Goal: Task Accomplishment & Management: Complete application form

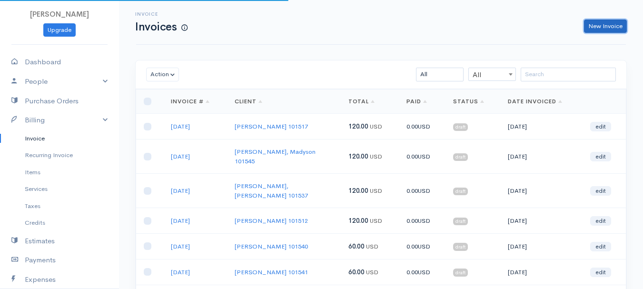
click at [604, 27] on link "New Invoice" at bounding box center [605, 27] width 43 height 14
select select "[GEOGRAPHIC_DATA]"
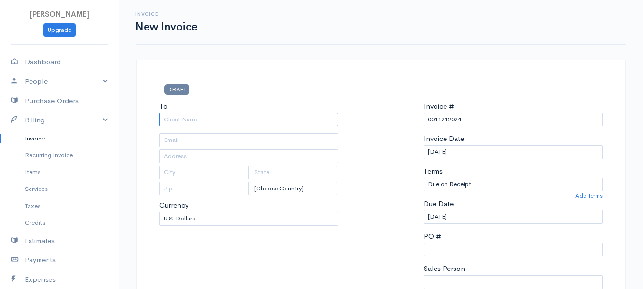
click at [197, 119] on input "To" at bounding box center [248, 120] width 179 height 14
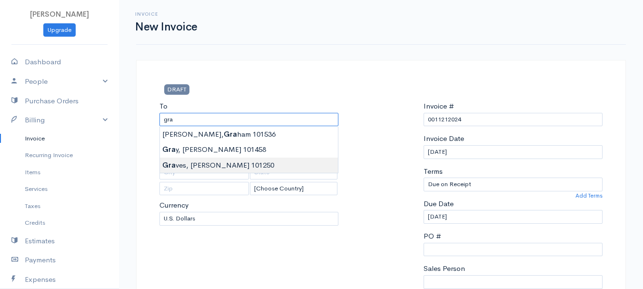
type input "[PERSON_NAME] 101250"
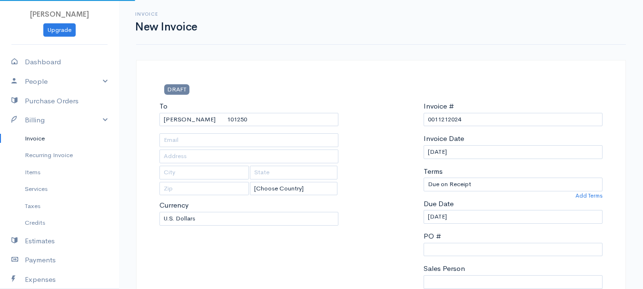
type input "[STREET_ADDRESS]"
type input "Milford"
type input "[US_STATE]"
type input "04461"
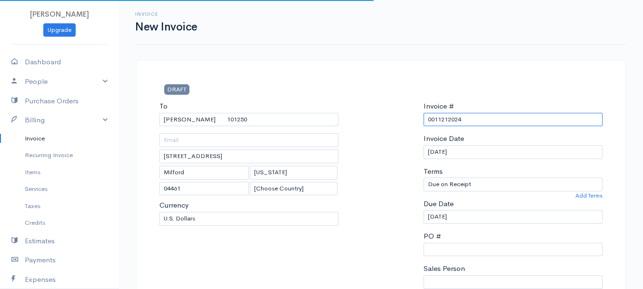
click at [444, 121] on input "0011212024" at bounding box center [513, 120] width 179 height 14
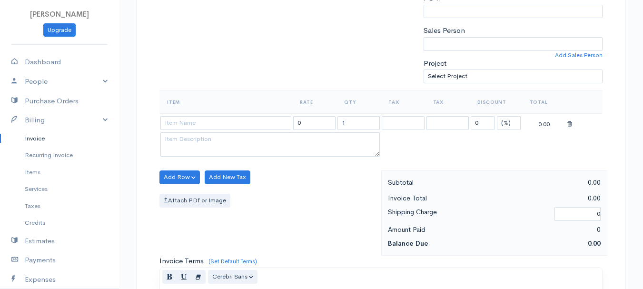
type input "[DATE]"
drag, startPoint x: 507, startPoint y: 117, endPoint x: 506, endPoint y: 125, distance: 8.6
click at [507, 117] on select "(%) Flat" at bounding box center [509, 123] width 24 height 14
select select "2"
click at [497, 116] on select "(%) Flat" at bounding box center [509, 123] width 24 height 14
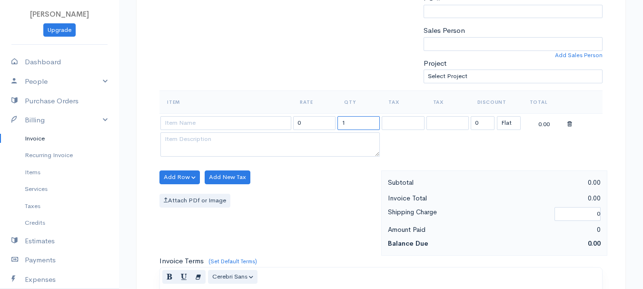
click at [356, 127] on input "1" at bounding box center [358, 123] width 42 height 14
type input "3"
click at [182, 126] on input at bounding box center [225, 123] width 131 height 14
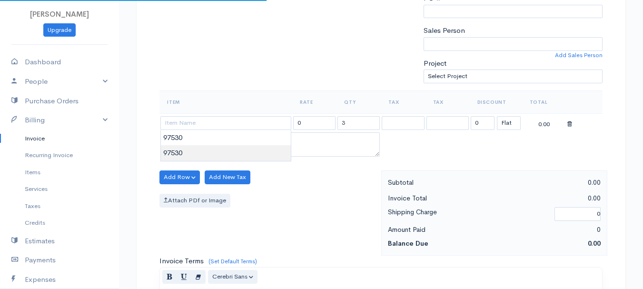
type input "97530"
type input "60.00"
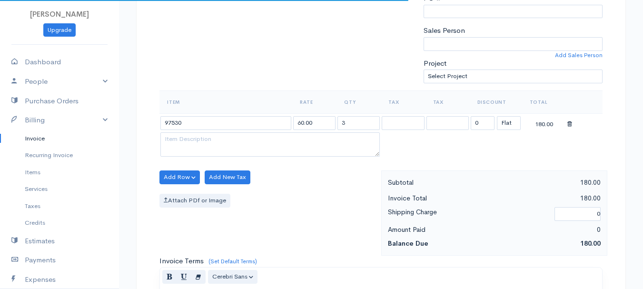
click at [190, 149] on body "[PERSON_NAME] Upgrade Dashboard People Clients Vendors Staff Users Purchase Ord…" at bounding box center [321, 173] width 643 height 823
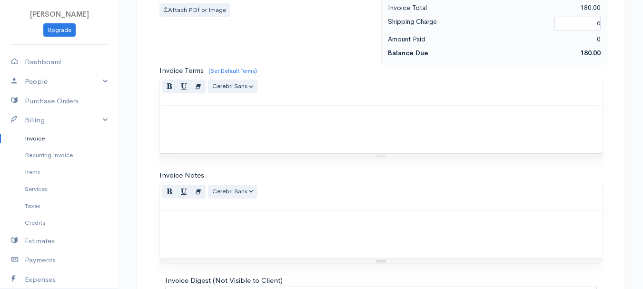
scroll to position [534, 0]
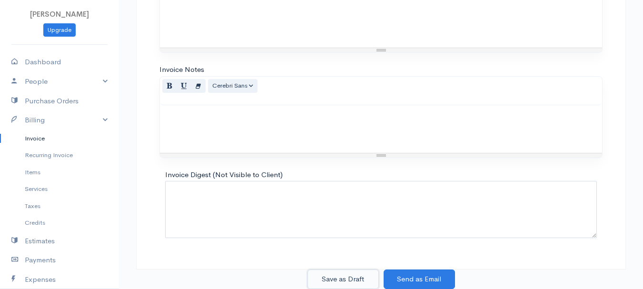
click at [348, 276] on button "Save as Draft" at bounding box center [342, 279] width 71 height 20
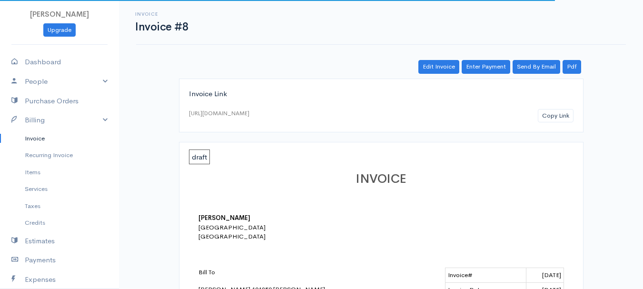
click at [36, 138] on link "Invoice" at bounding box center [59, 138] width 119 height 17
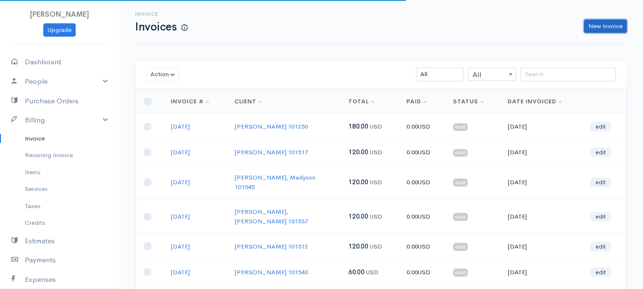
click at [605, 30] on link "New Invoice" at bounding box center [605, 27] width 43 height 14
select select "[GEOGRAPHIC_DATA]"
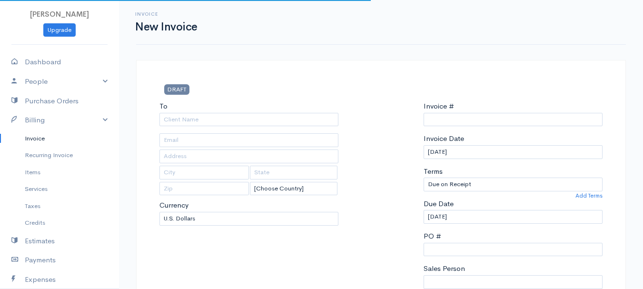
type input "0011212024"
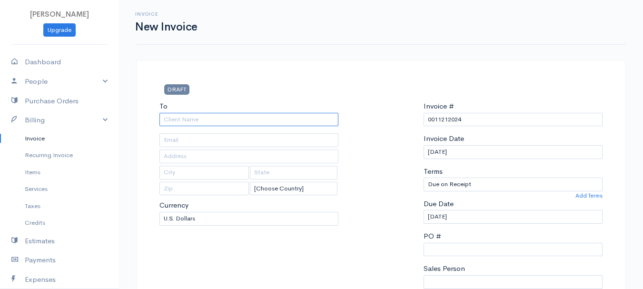
click at [223, 121] on input "To" at bounding box center [248, 120] width 179 height 14
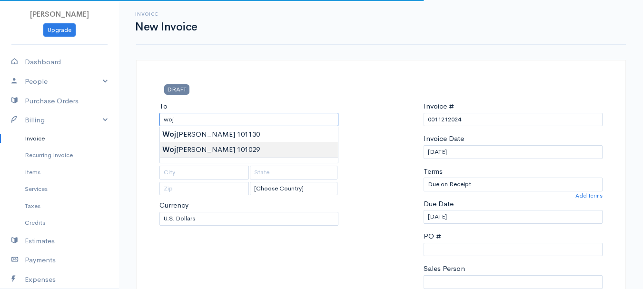
type input "[PERSON_NAME] 101029"
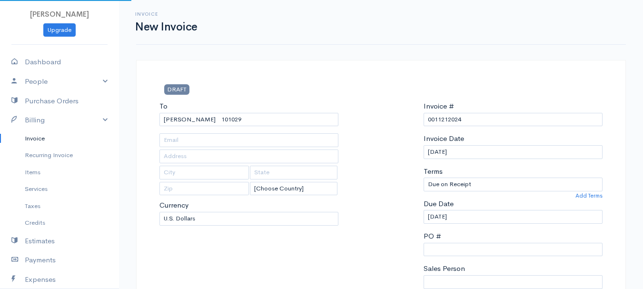
type input "38 Mt. [GEOGRAPHIC_DATA]"
type input "[GEOGRAPHIC_DATA]"
type input "[US_STATE]"
type input "04401"
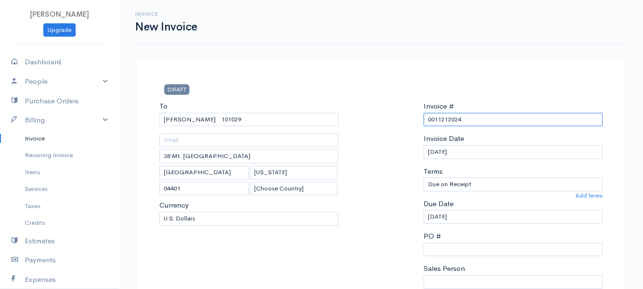
click at [439, 116] on input "0011212024" at bounding box center [513, 120] width 179 height 14
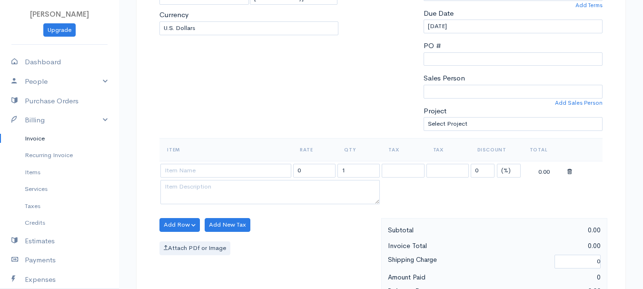
type input "[DATE]"
click at [509, 173] on select "(%) Flat" at bounding box center [509, 171] width 24 height 14
select select "2"
click at [497, 164] on select "(%) Flat" at bounding box center [509, 171] width 24 height 14
click at [364, 172] on input "1" at bounding box center [358, 171] width 42 height 14
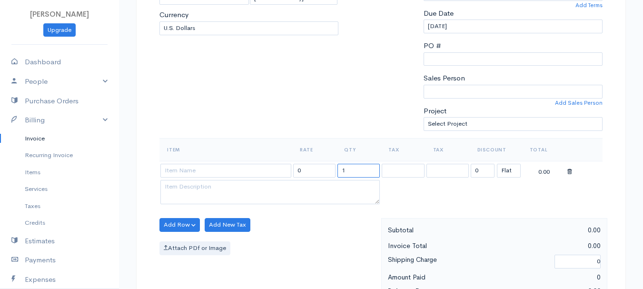
click at [364, 172] on input "1" at bounding box center [358, 171] width 42 height 14
type input "2"
click at [206, 164] on input at bounding box center [225, 171] width 131 height 14
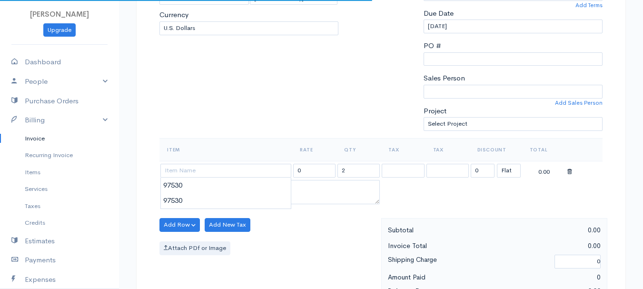
click at [201, 186] on body "[PERSON_NAME] Upgrade Dashboard People Clients Vendors Staff Users Purchase Ord…" at bounding box center [321, 221] width 643 height 823
click at [232, 194] on textarea at bounding box center [269, 192] width 219 height 25
type input "97530"
type input "60.00"
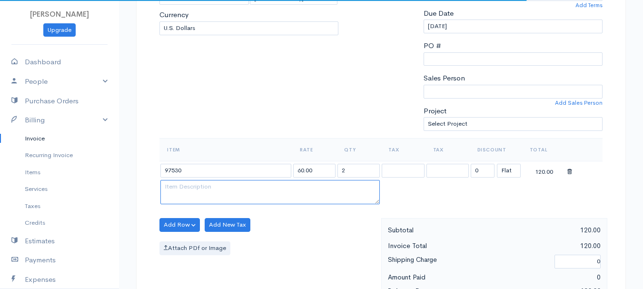
click at [199, 180] on textarea at bounding box center [269, 192] width 219 height 25
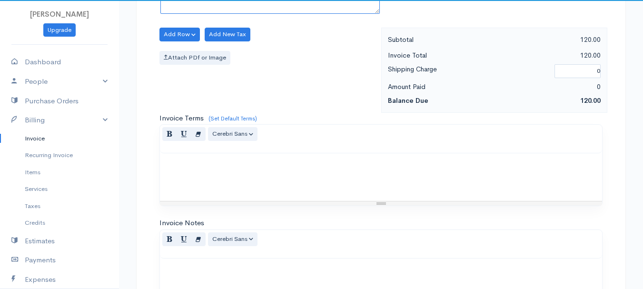
scroll to position [534, 0]
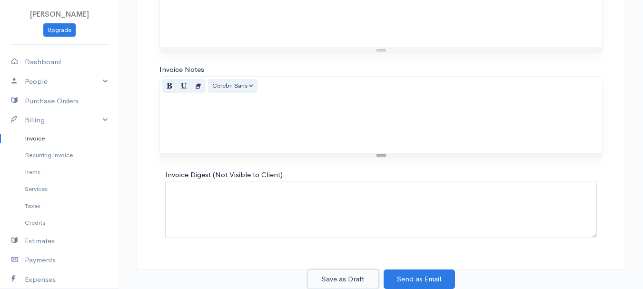
drag, startPoint x: 336, startPoint y: 280, endPoint x: 142, endPoint y: 194, distance: 212.8
click at [337, 280] on button "Save as Draft" at bounding box center [342, 279] width 71 height 20
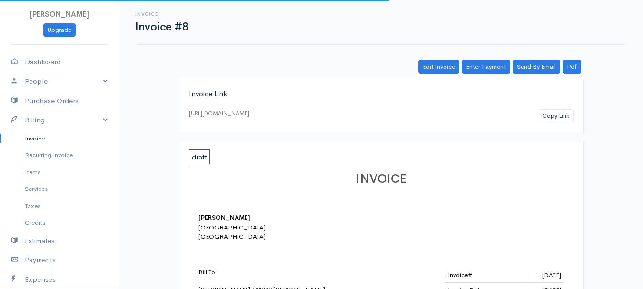
click at [37, 143] on link "Invoice" at bounding box center [59, 138] width 119 height 17
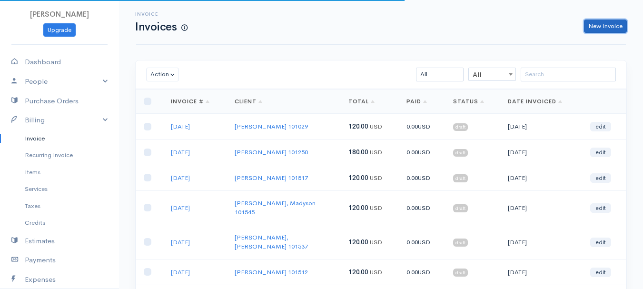
click at [612, 24] on link "New Invoice" at bounding box center [605, 27] width 43 height 14
select select "[GEOGRAPHIC_DATA]"
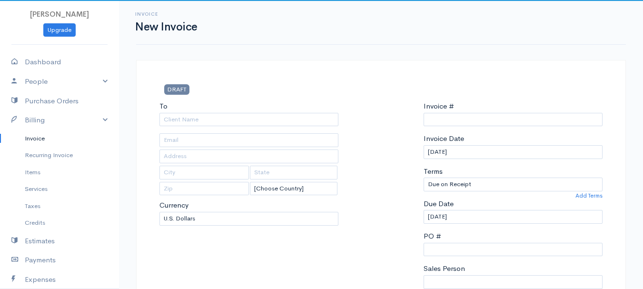
type input "0011212024"
